Goal: Information Seeking & Learning: Learn about a topic

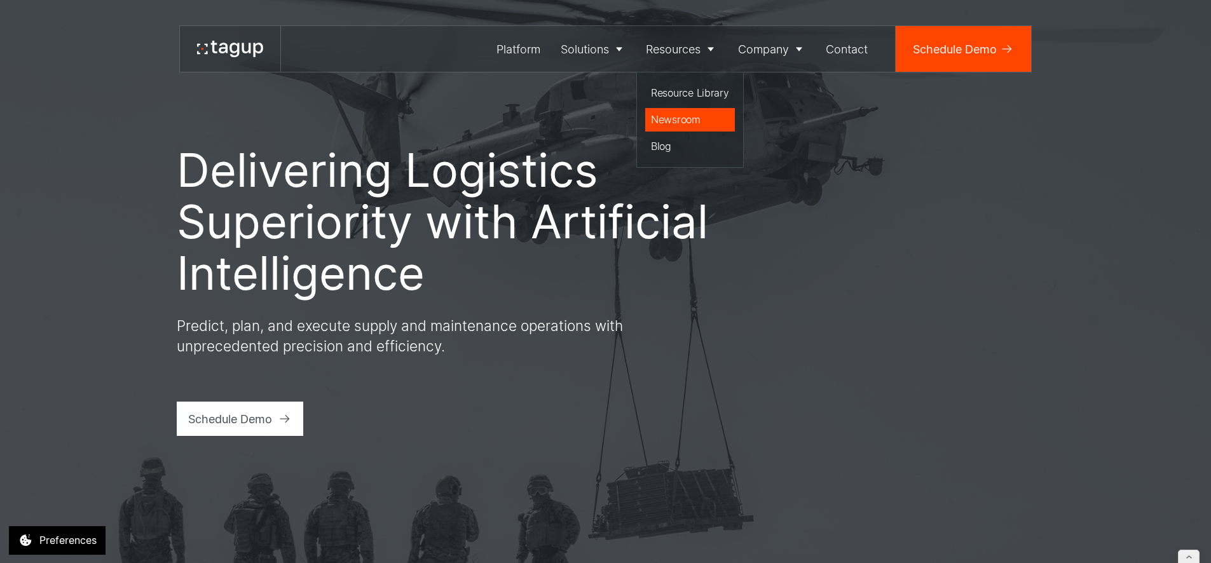
click at [674, 113] on div "Newsroom" at bounding box center [690, 119] width 78 height 15
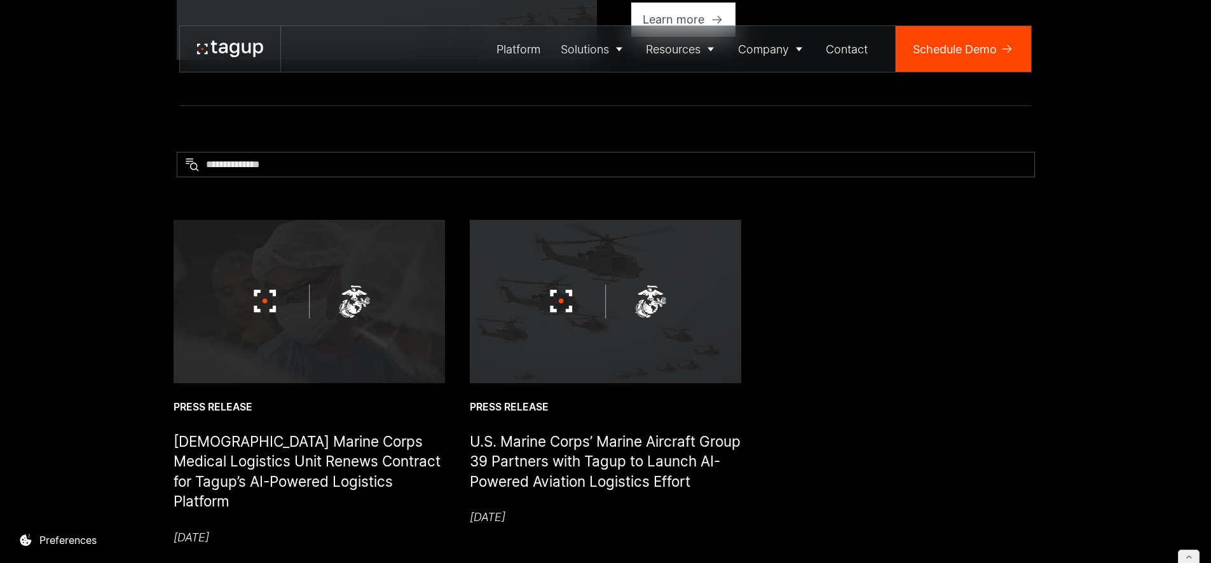
click at [375, 318] on img at bounding box center [310, 301] width 272 height 163
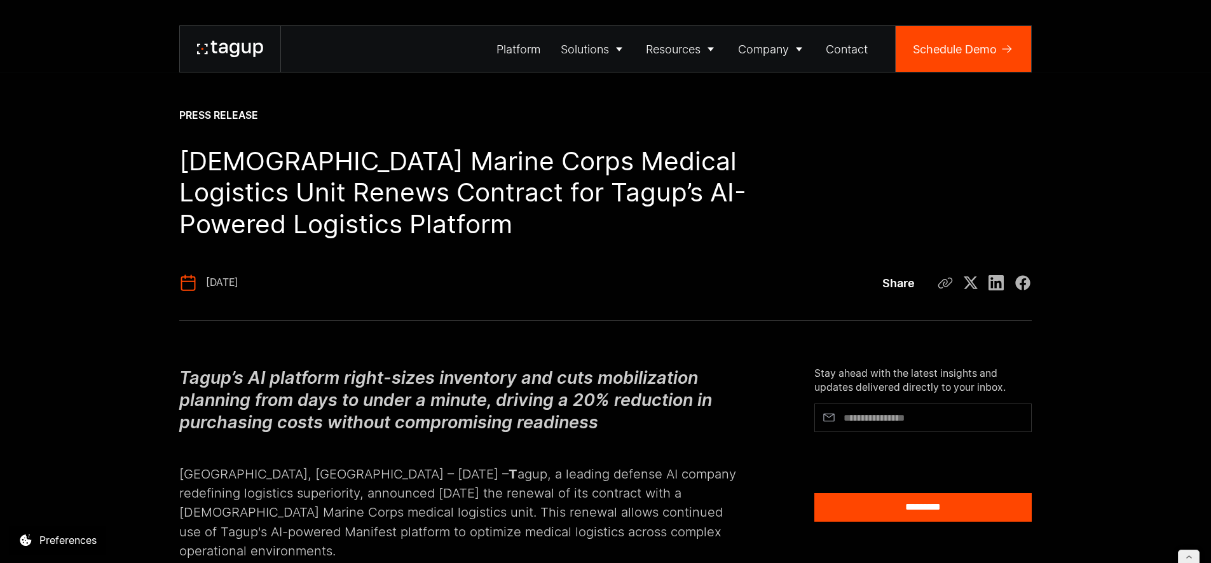
scroll to position [16, 0]
